Goal: Task Accomplishment & Management: Manage account settings

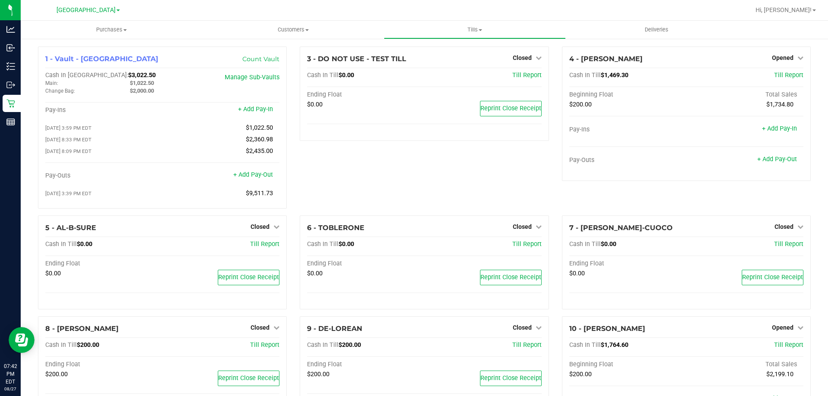
scroll to position [477, 0]
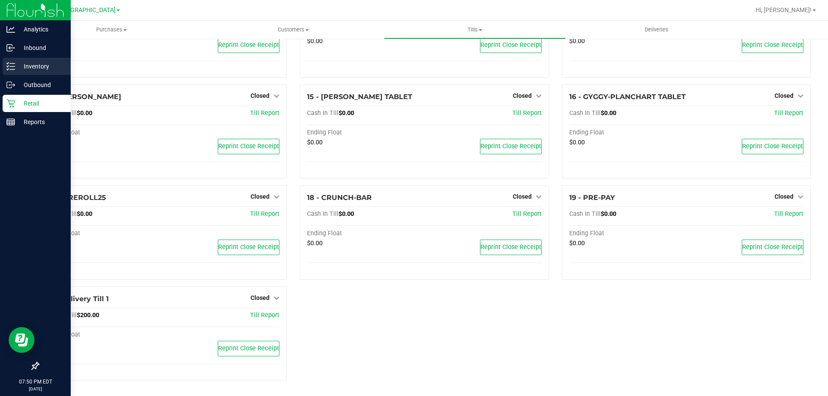
click at [16, 65] on p "Inventory" at bounding box center [41, 66] width 52 height 10
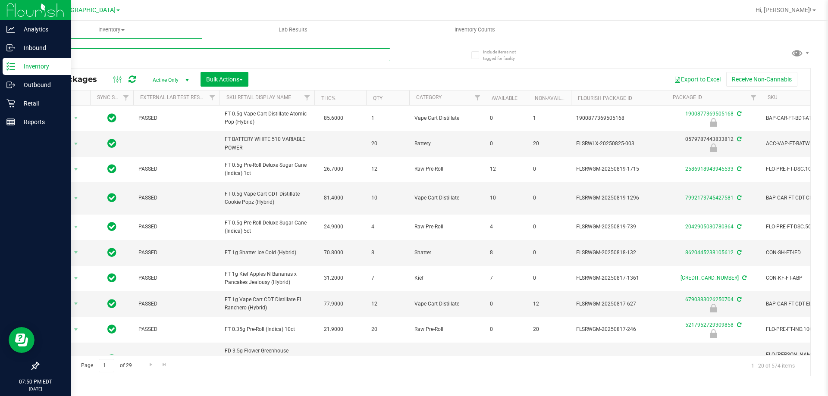
click at [258, 55] on input "text" at bounding box center [214, 54] width 352 height 13
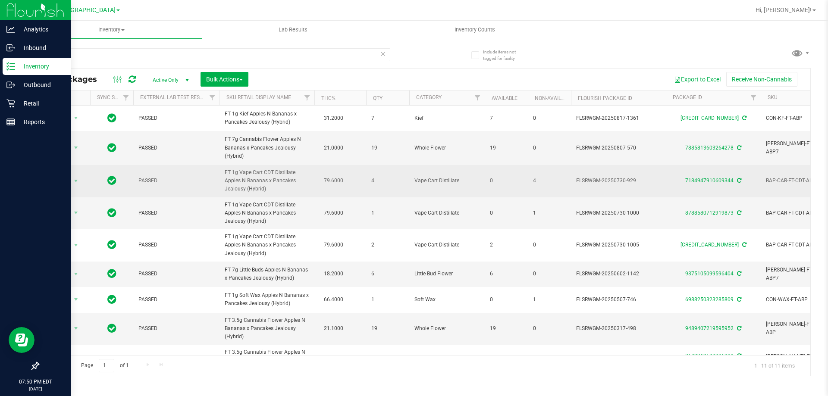
drag, startPoint x: 298, startPoint y: 189, endPoint x: 212, endPoint y: 173, distance: 87.8
click at [212, 173] on tr "Action Action Edit attributes Global inventory Locate package Package audit log…" at bounding box center [835, 181] width 1594 height 32
copy tr "FT 1g Vape Cart CDT Distillate Apples N Bananas x Pancakes Jealousy (Hybrid)"
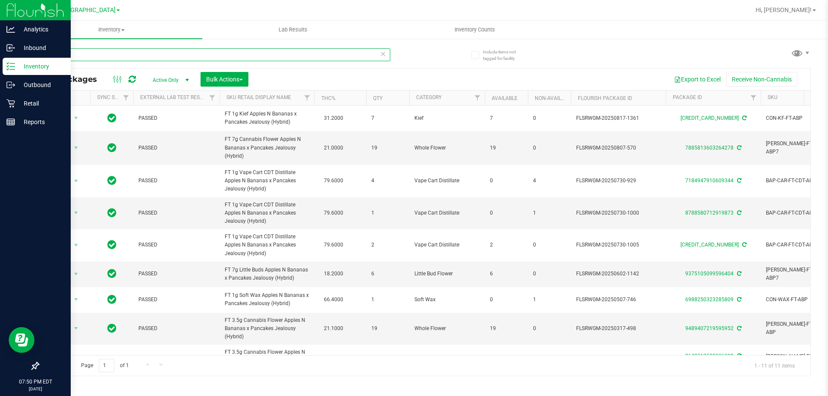
click at [262, 55] on input "abp" at bounding box center [214, 54] width 352 height 13
paste input "FT 1g Vape Cart CDT Distillate Apples N Bananas x Pancakes Jealousy (Hybrid)"
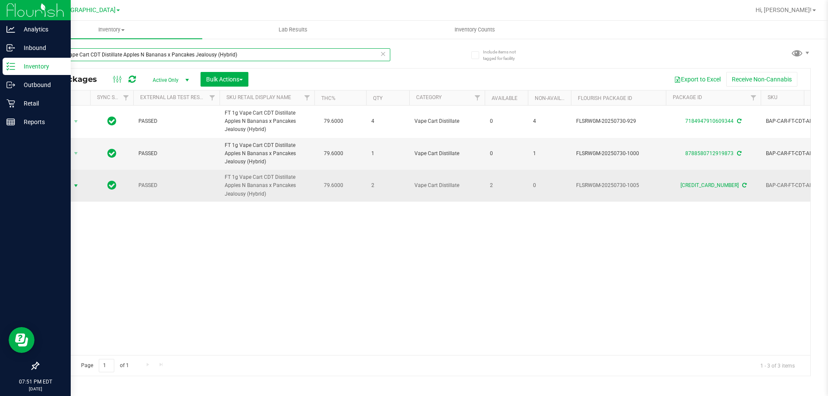
type input "FT 1g Vape Cart CDT Distillate Apples N Bananas x Pancakes Jealousy (Hybrid)"
click at [75, 186] on span "select" at bounding box center [75, 185] width 7 height 7
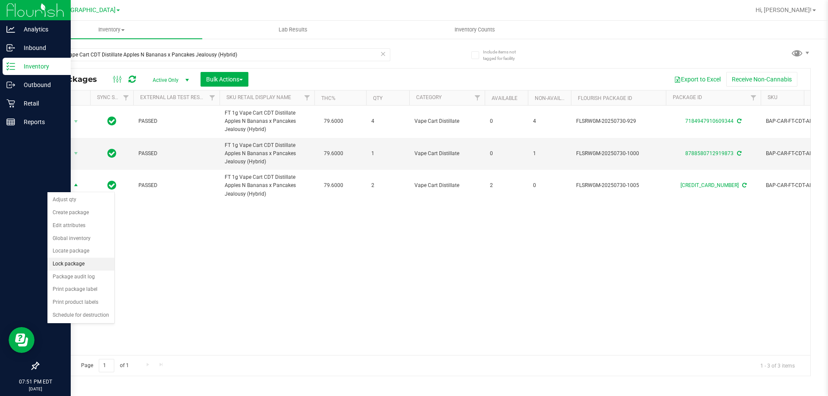
click at [76, 261] on li "Lock package" at bounding box center [80, 264] width 67 height 13
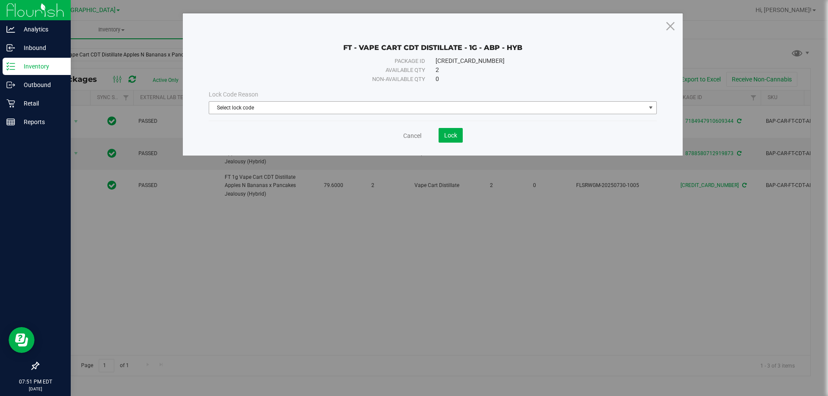
click at [317, 111] on span "Select lock code" at bounding box center [427, 108] width 436 height 12
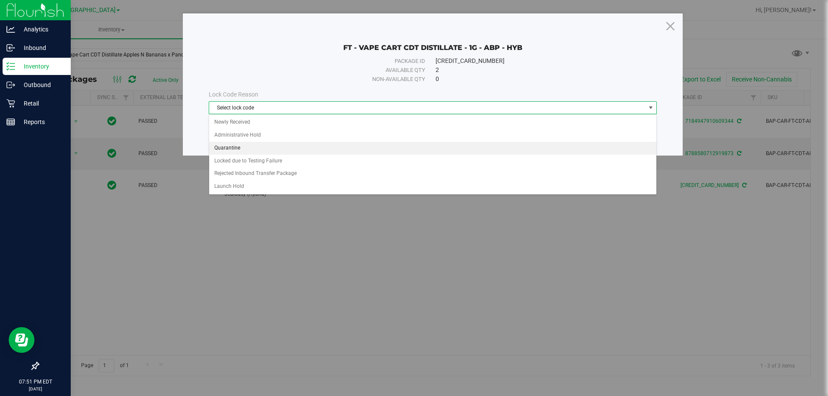
click at [297, 149] on li "Quarantine" at bounding box center [432, 148] width 447 height 13
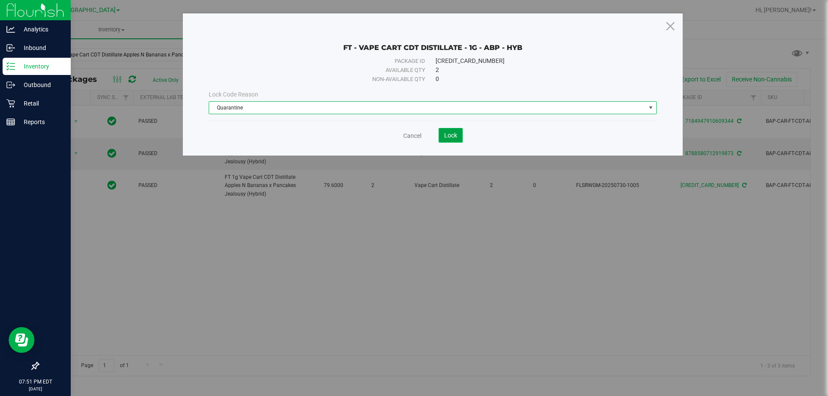
click at [452, 135] on span "Lock" at bounding box center [450, 135] width 13 height 7
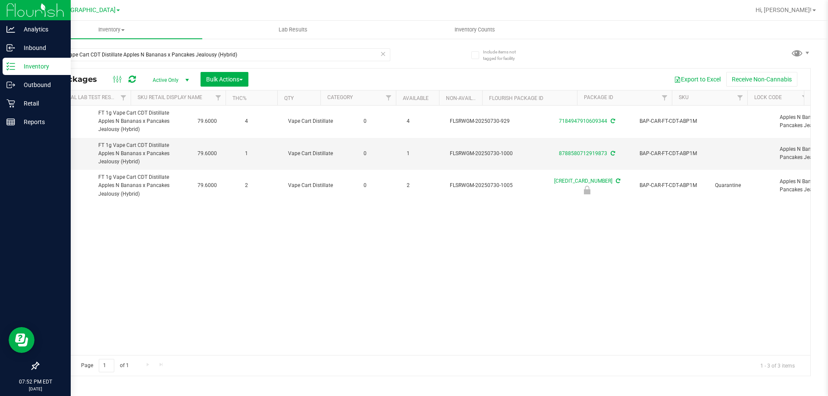
scroll to position [0, 205]
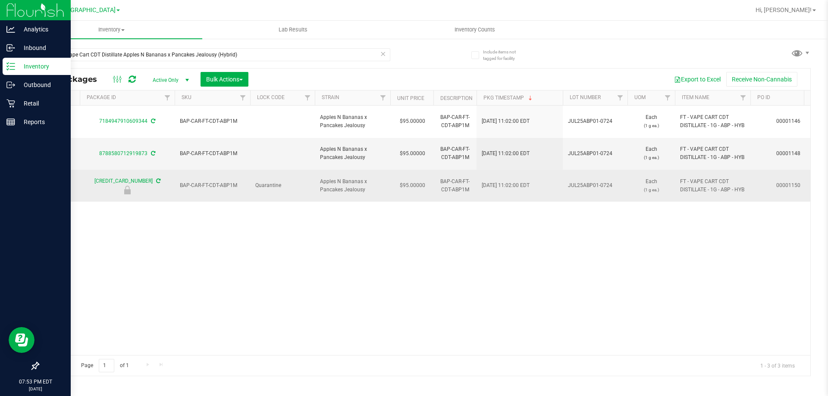
drag, startPoint x: 618, startPoint y: 182, endPoint x: 581, endPoint y: 192, distance: 38.5
click at [581, 192] on td "JUL25ABP01-0724" at bounding box center [595, 186] width 65 height 32
copy span "JUL25ABP01-0724"
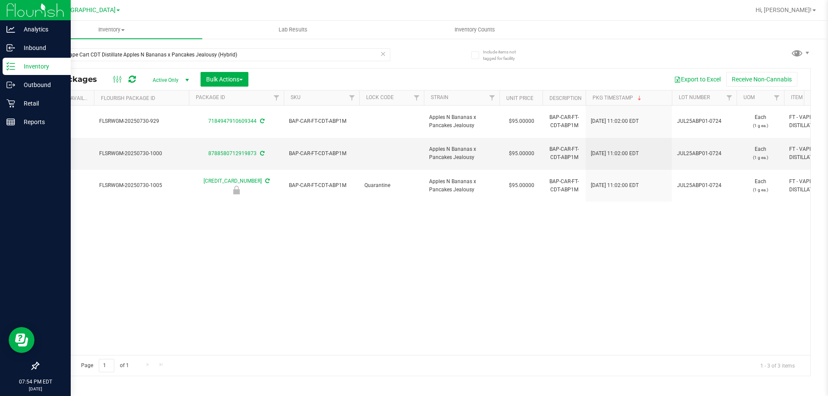
scroll to position [0, 445]
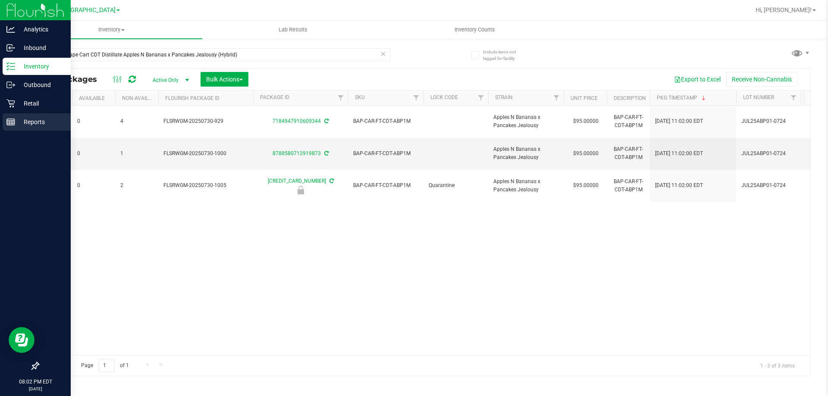
click at [10, 126] on icon at bounding box center [10, 122] width 9 height 9
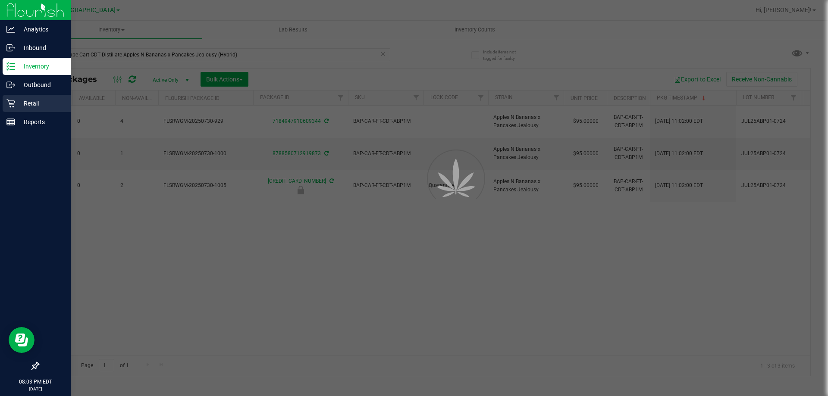
click at [20, 104] on p "Retail" at bounding box center [41, 103] width 52 height 10
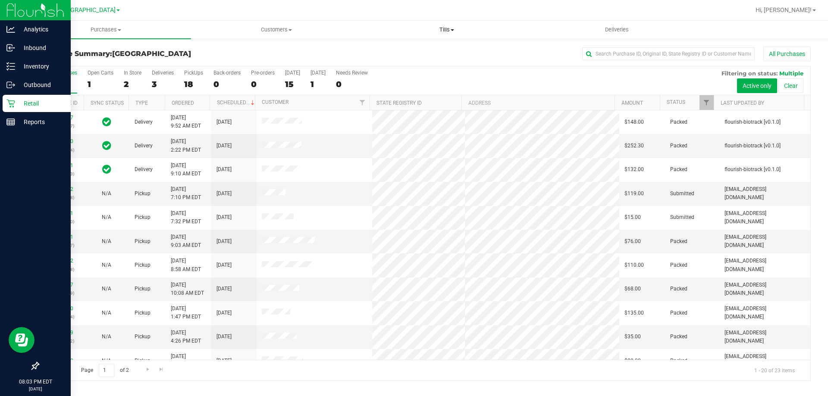
click at [443, 26] on span "Tills" at bounding box center [447, 30] width 170 height 8
click at [433, 49] on li "Manage tills" at bounding box center [446, 52] width 170 height 10
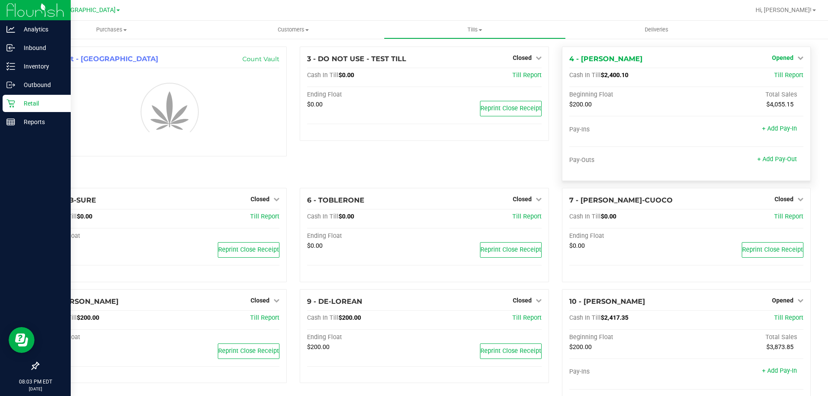
click at [798, 59] on icon at bounding box center [801, 58] width 6 height 6
click at [786, 75] on link "Close Till" at bounding box center [783, 75] width 23 height 7
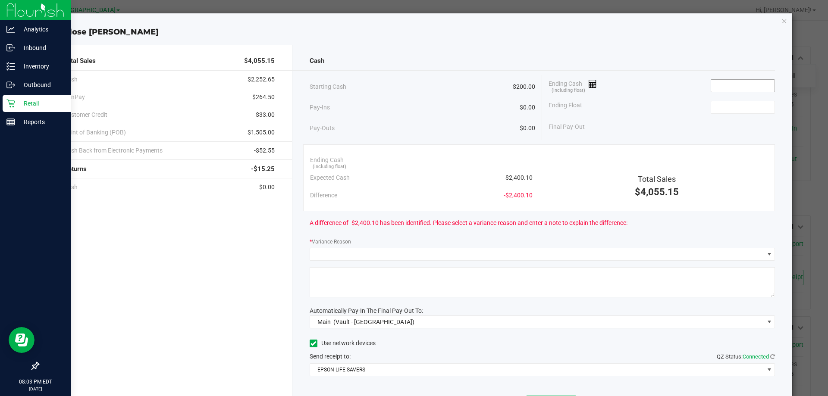
click at [757, 87] on input at bounding box center [742, 86] width 63 height 12
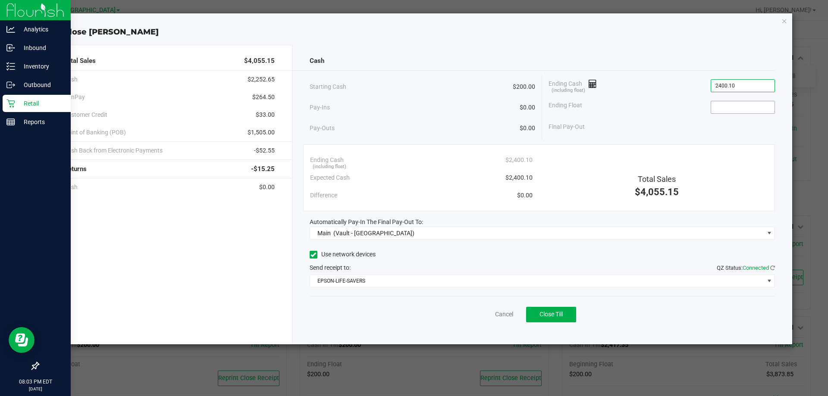
type input "$2,400.10"
click at [750, 109] on input at bounding box center [742, 107] width 63 height 12
type input "$200.00"
click at [738, 141] on div "Cash Starting Cash $200.00 Pay-Ins $0.00 Pay-Outs $0.00 Ending Cash (including …" at bounding box center [542, 195] width 500 height 300
click at [566, 312] on button "Close Till" at bounding box center [551, 315] width 50 height 16
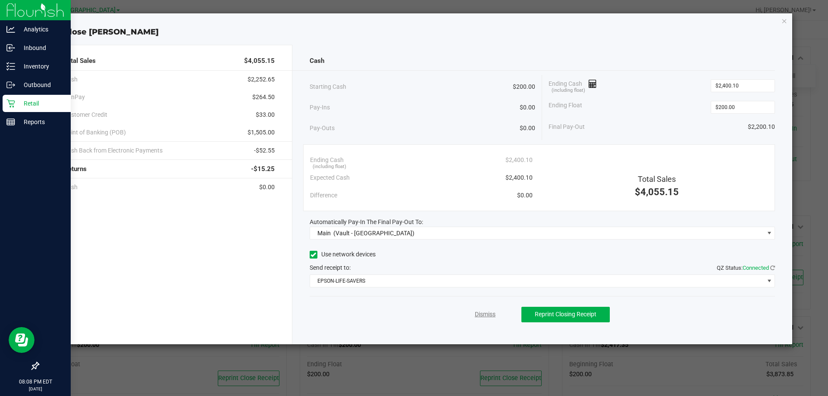
click at [483, 311] on link "Dismiss" at bounding box center [485, 314] width 21 height 9
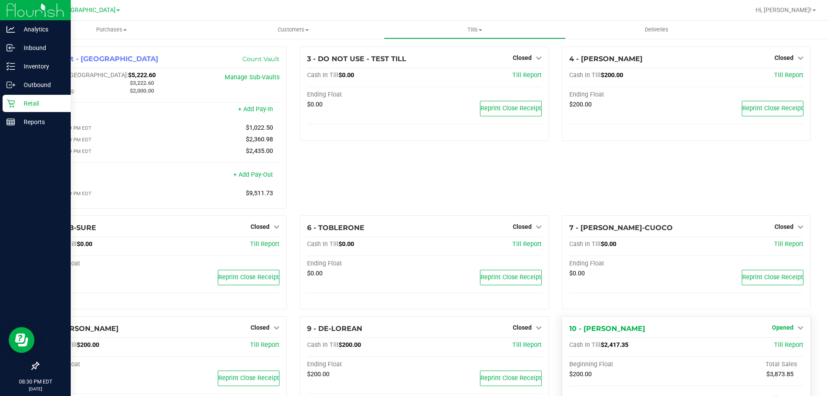
click at [777, 330] on span "Opened" at bounding box center [783, 327] width 22 height 7
click at [776, 349] on link "Close Till" at bounding box center [783, 345] width 23 height 7
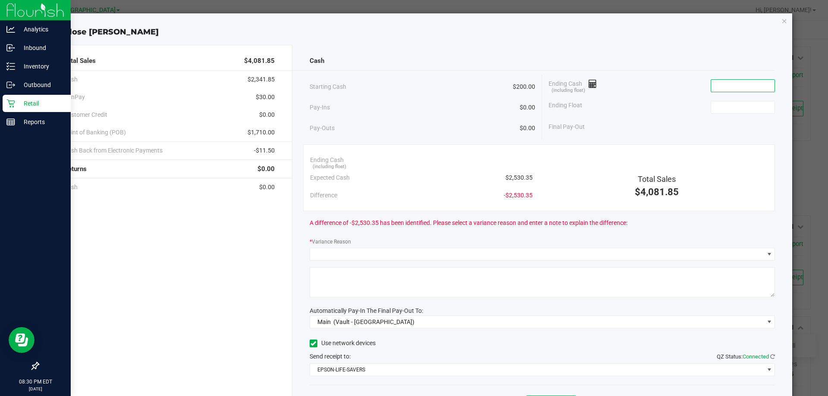
click at [726, 87] on input at bounding box center [742, 86] width 63 height 12
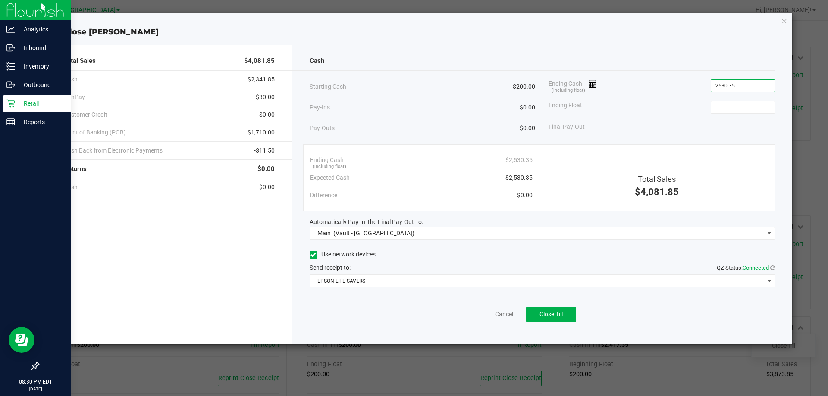
type input "$2,530.35"
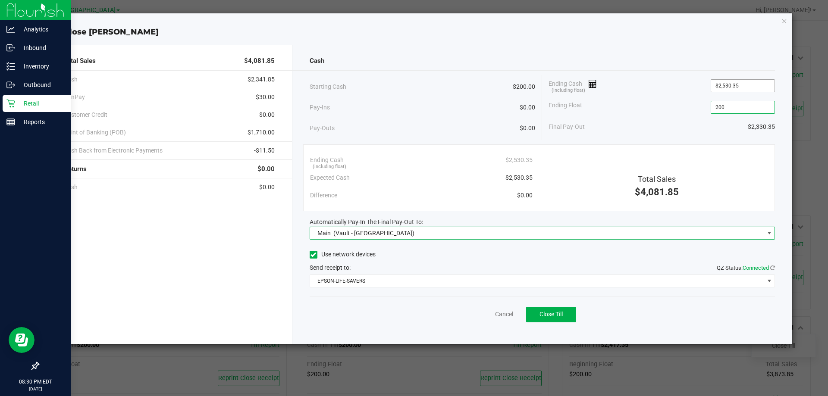
type input "$200.00"
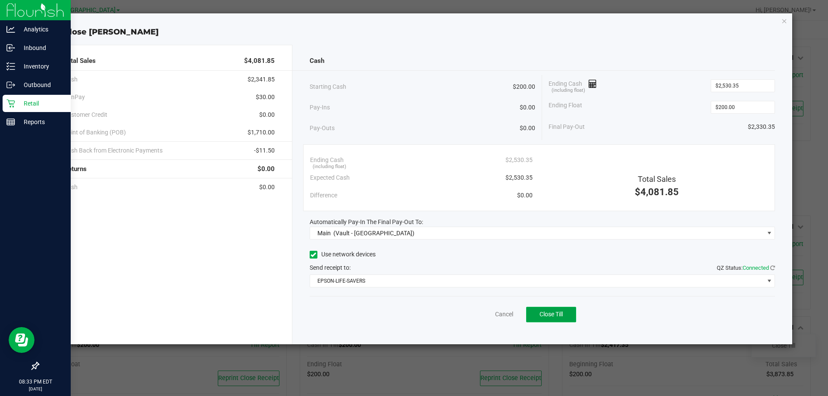
click at [570, 313] on button "Close Till" at bounding box center [551, 315] width 50 height 16
click at [485, 317] on link "Dismiss" at bounding box center [485, 314] width 21 height 9
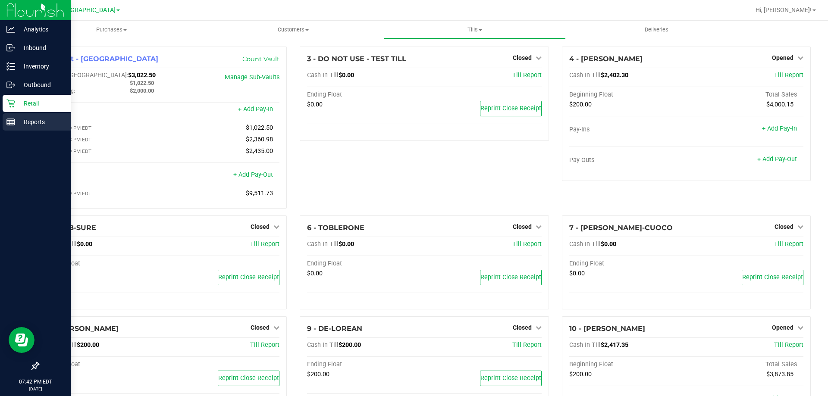
click at [14, 119] on rect at bounding box center [11, 122] width 8 height 6
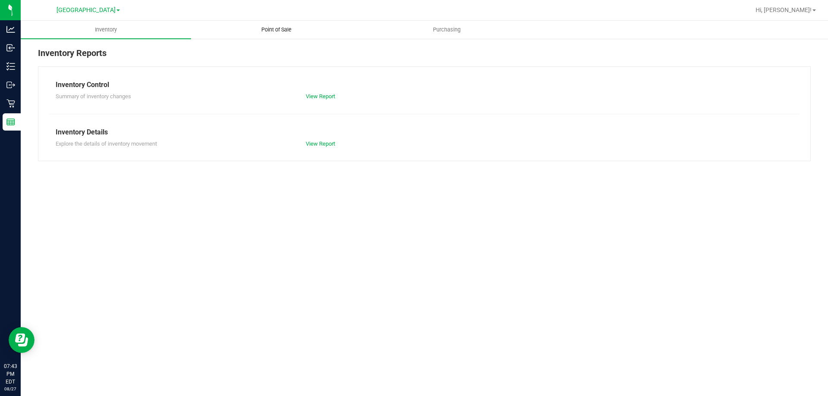
click at [286, 31] on span "Point of Sale" at bounding box center [276, 30] width 53 height 8
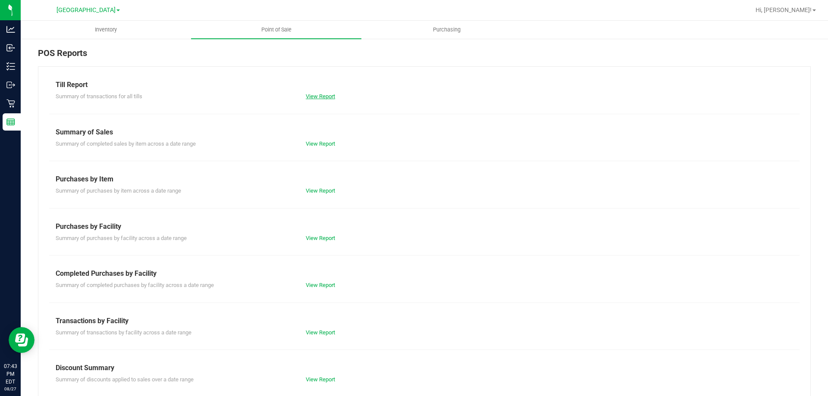
click at [311, 95] on link "View Report" at bounding box center [320, 96] width 29 height 6
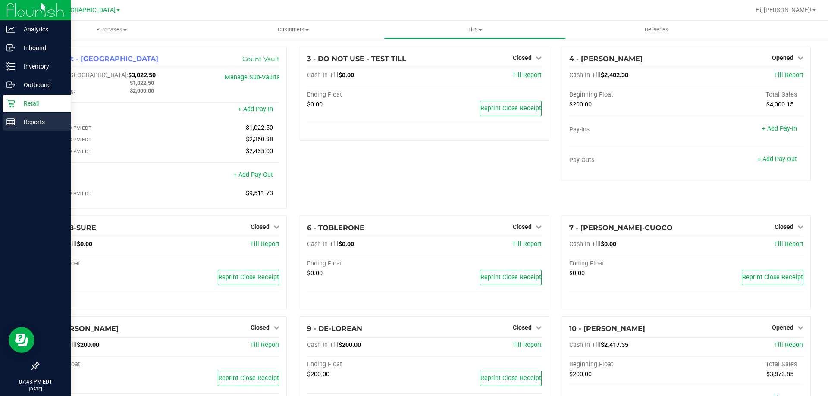
click at [11, 122] on icon at bounding box center [10, 122] width 9 height 9
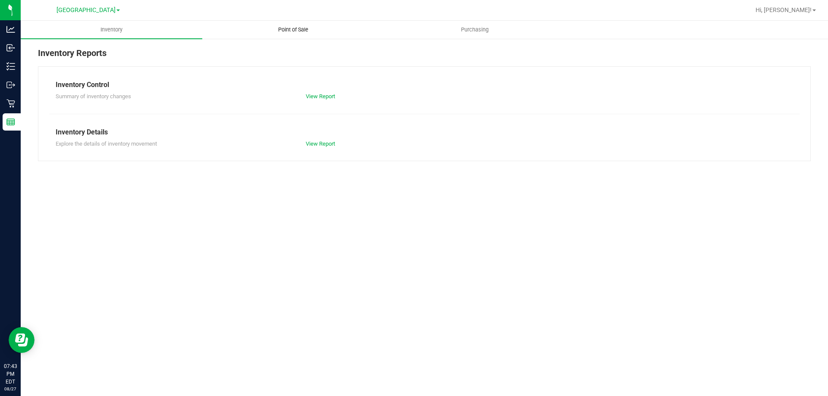
click at [296, 25] on uib-tab-heading "Point of Sale" at bounding box center [293, 29] width 181 height 17
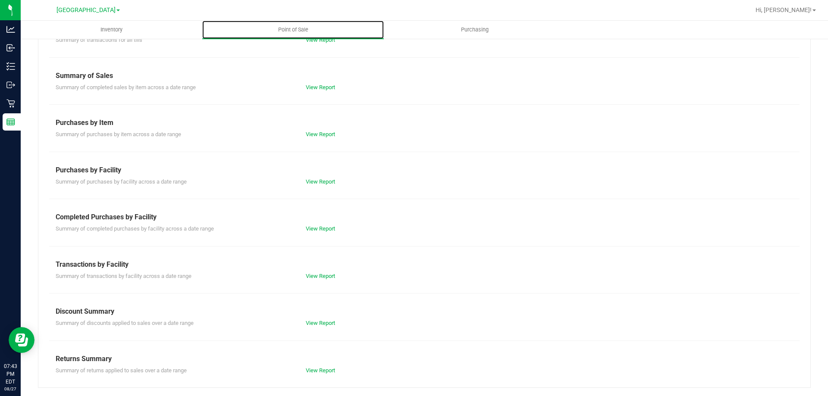
scroll to position [57, 0]
click at [308, 226] on link "View Report" at bounding box center [320, 228] width 29 height 6
